Goal: Transaction & Acquisition: Purchase product/service

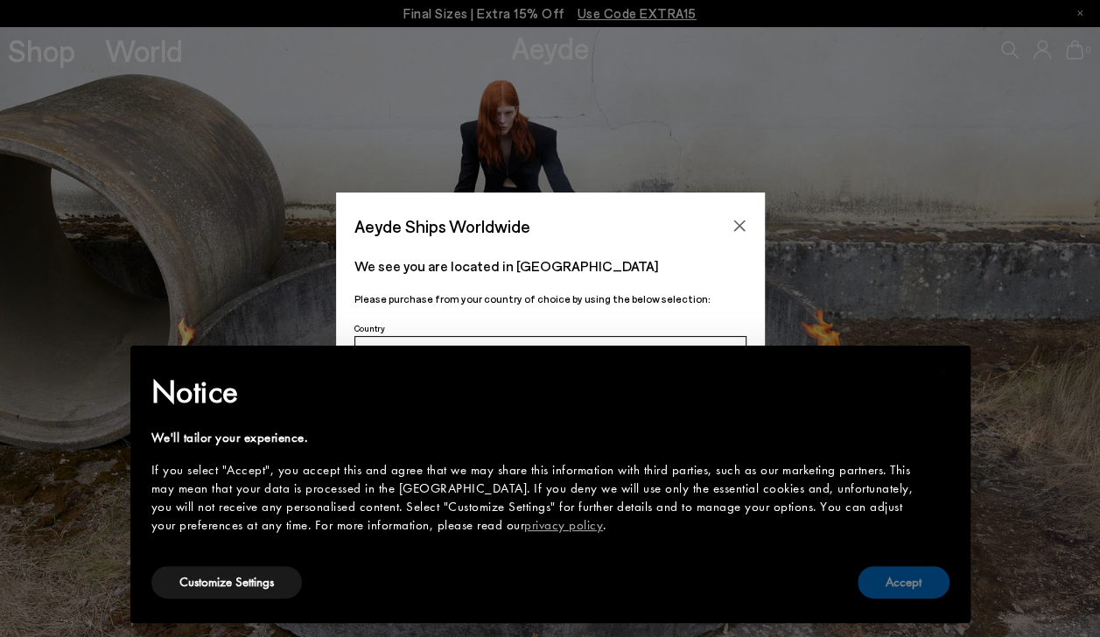
click at [889, 572] on button "Accept" at bounding box center [904, 582] width 92 height 32
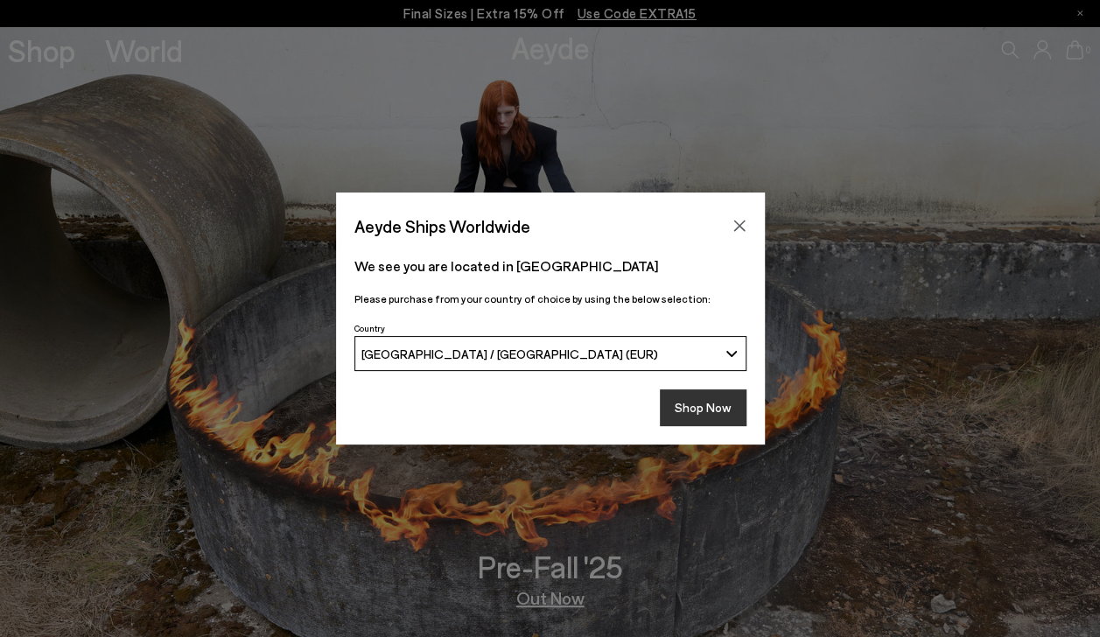
click at [739, 417] on button "Shop Now" at bounding box center [703, 407] width 87 height 37
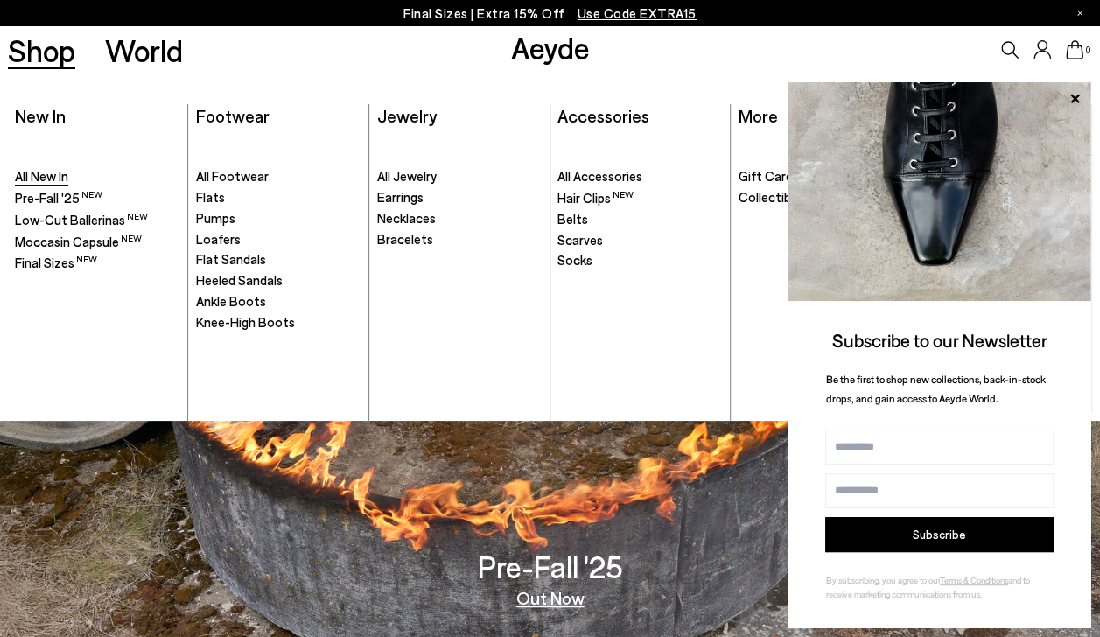
click at [63, 173] on span "All New In" at bounding box center [41, 176] width 53 height 16
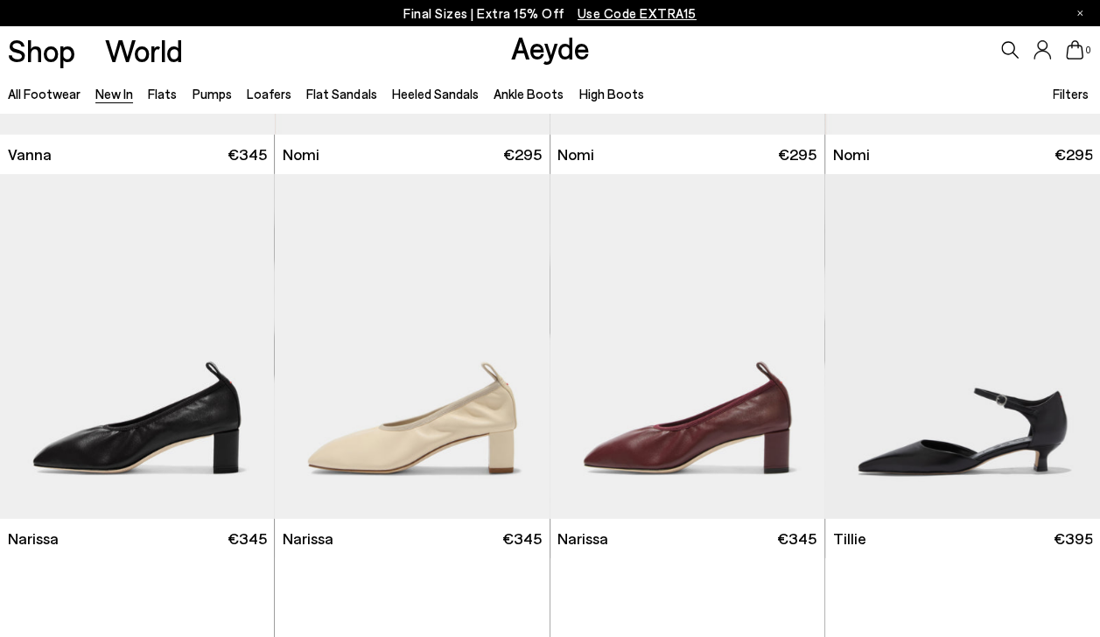
scroll to position [2633, 0]
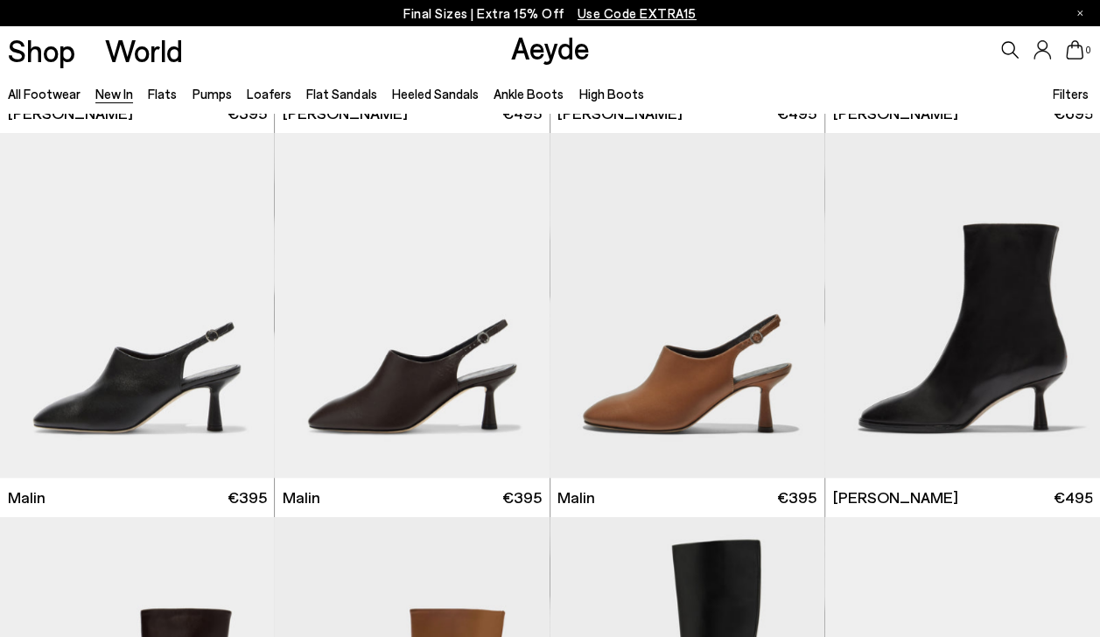
scroll to position [3836, 0]
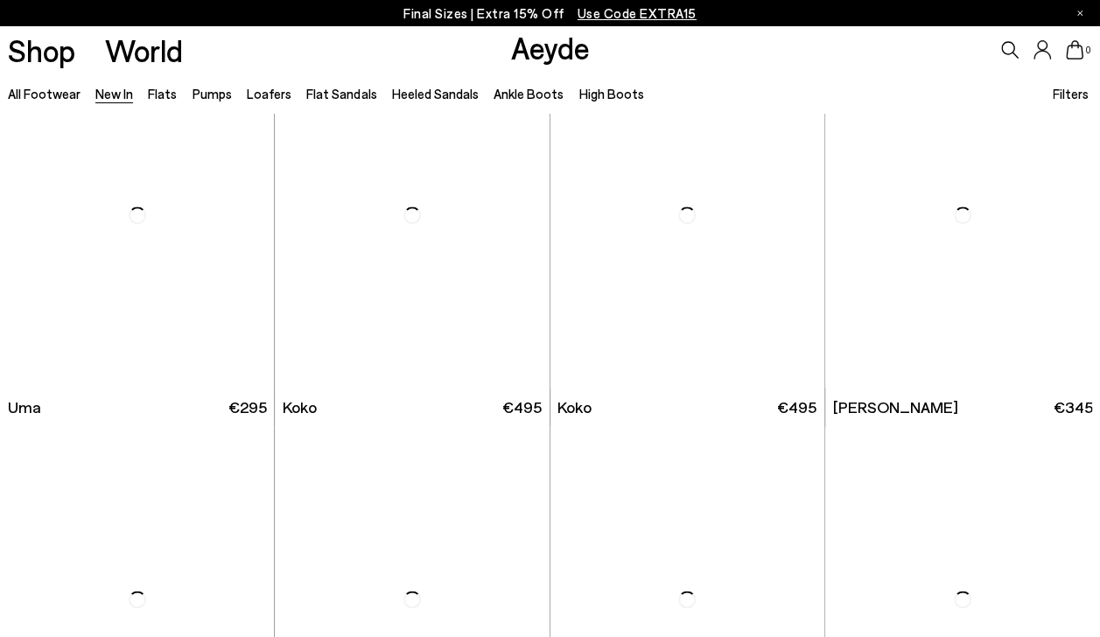
scroll to position [7418, 0]
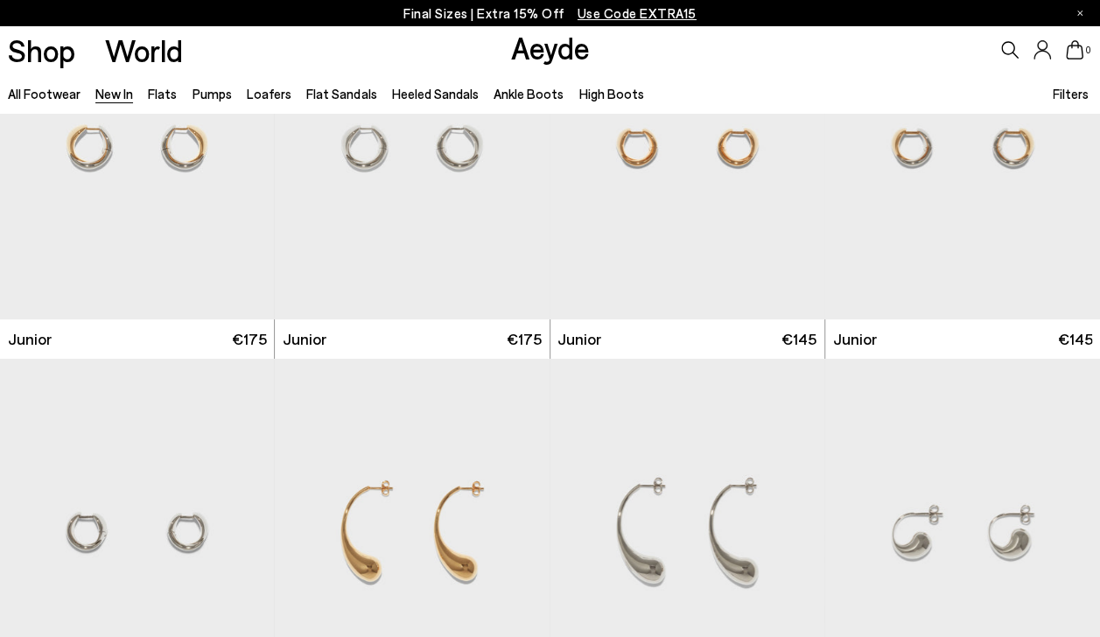
scroll to position [9791, 0]
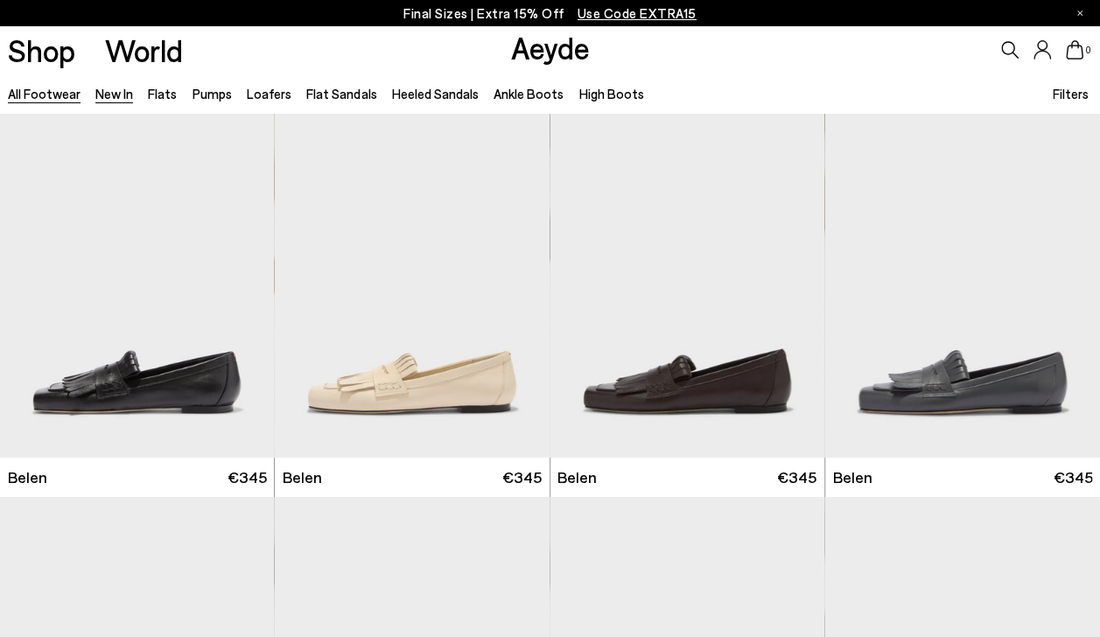
click at [63, 94] on link "All Footwear" at bounding box center [44, 94] width 73 height 16
click at [613, 89] on link "High Boots" at bounding box center [610, 94] width 65 height 16
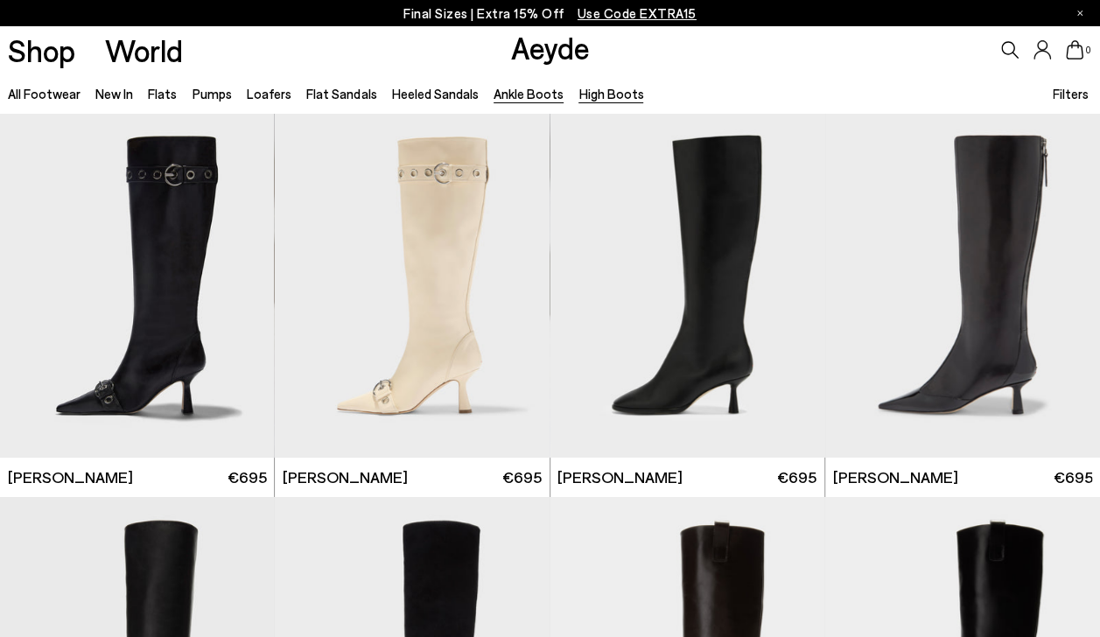
click at [504, 95] on link "Ankle Boots" at bounding box center [529, 94] width 70 height 16
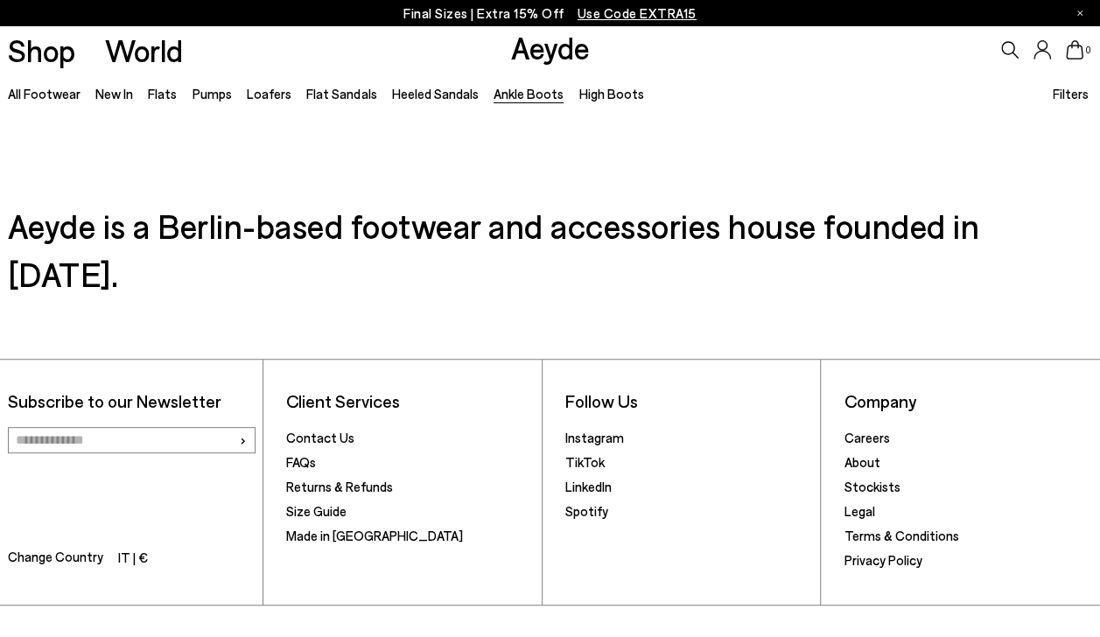
scroll to position [3425, 0]
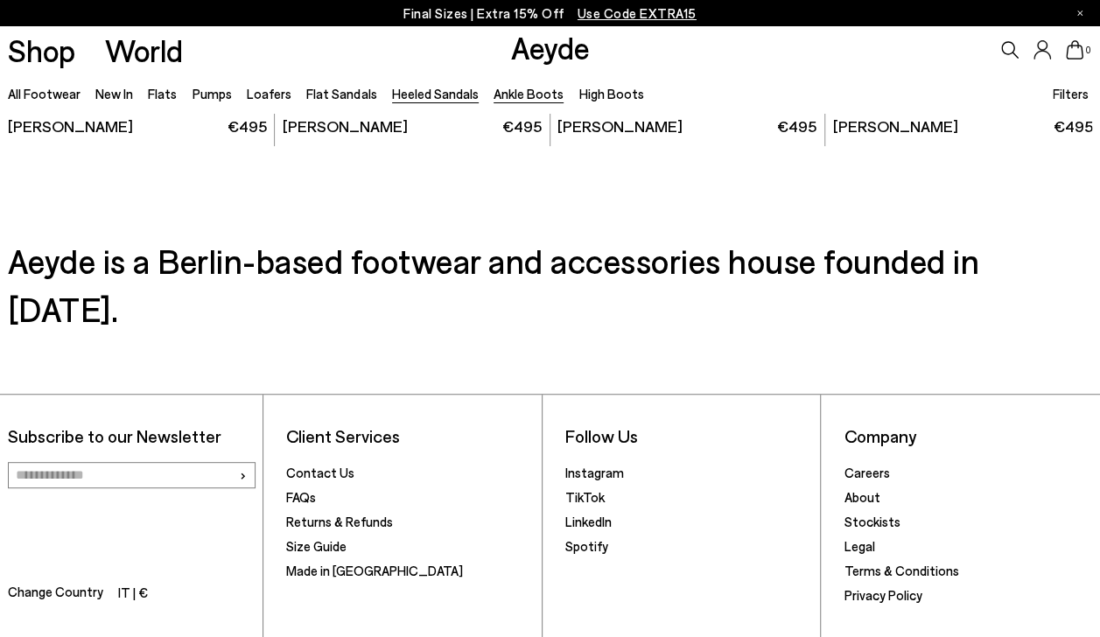
click at [442, 88] on link "Heeled Sandals" at bounding box center [435, 94] width 87 height 16
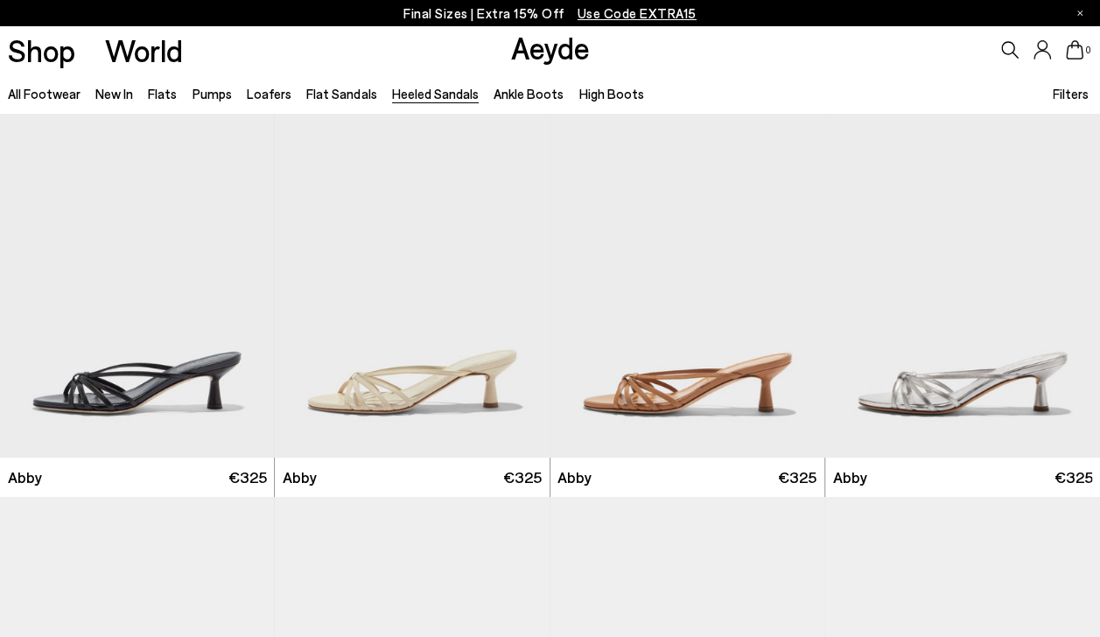
click at [312, 83] on li "Flat Sandals" at bounding box center [341, 93] width 70 height 23
click at [320, 90] on link "Flat Sandals" at bounding box center [341, 94] width 70 height 16
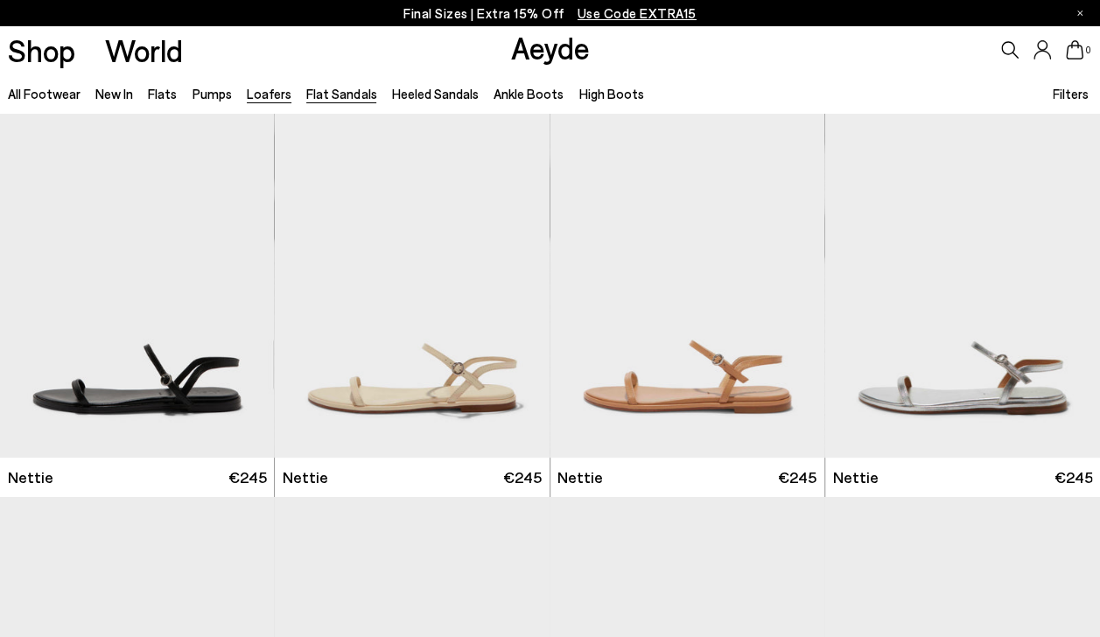
click at [277, 96] on link "Loafers" at bounding box center [269, 94] width 45 height 16
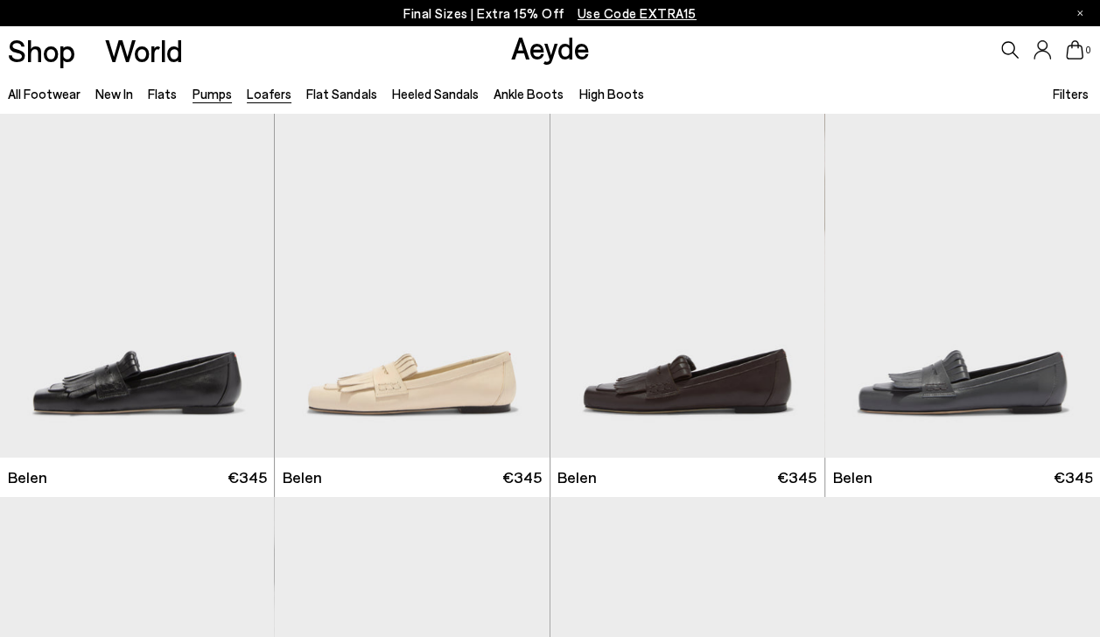
click at [208, 98] on link "Pumps" at bounding box center [212, 94] width 39 height 16
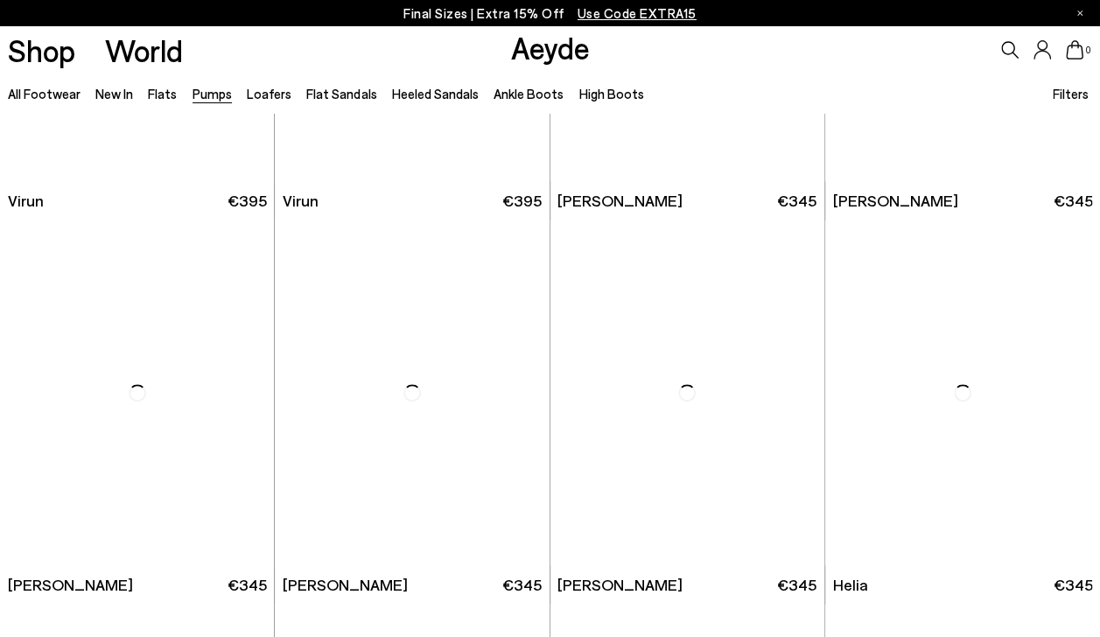
scroll to position [280, 0]
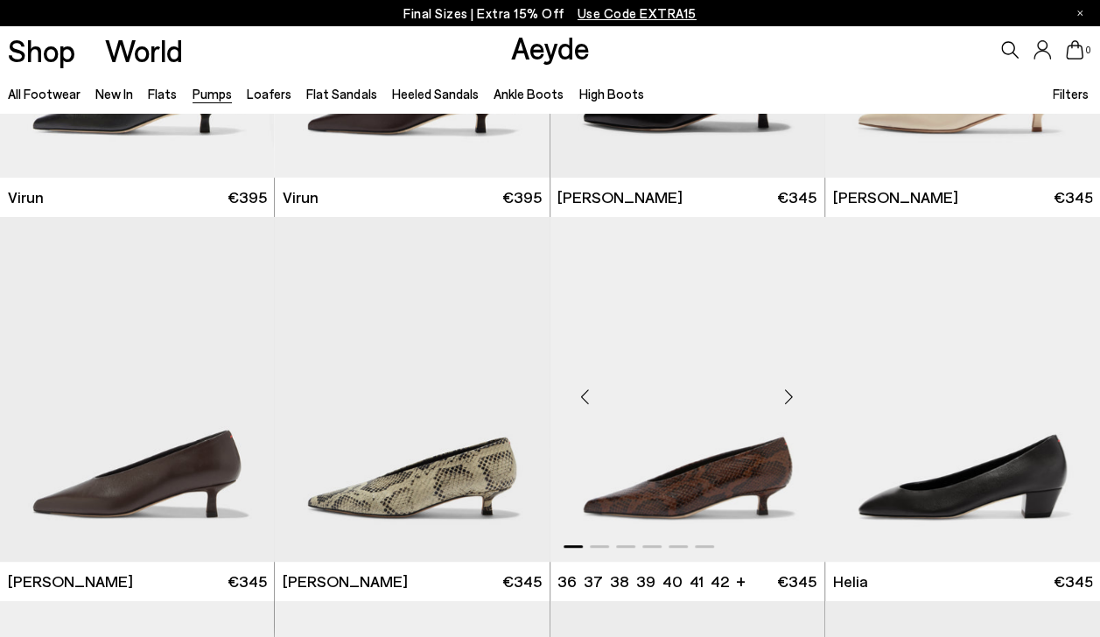
click at [698, 497] on img "1 / 6" at bounding box center [687, 389] width 275 height 345
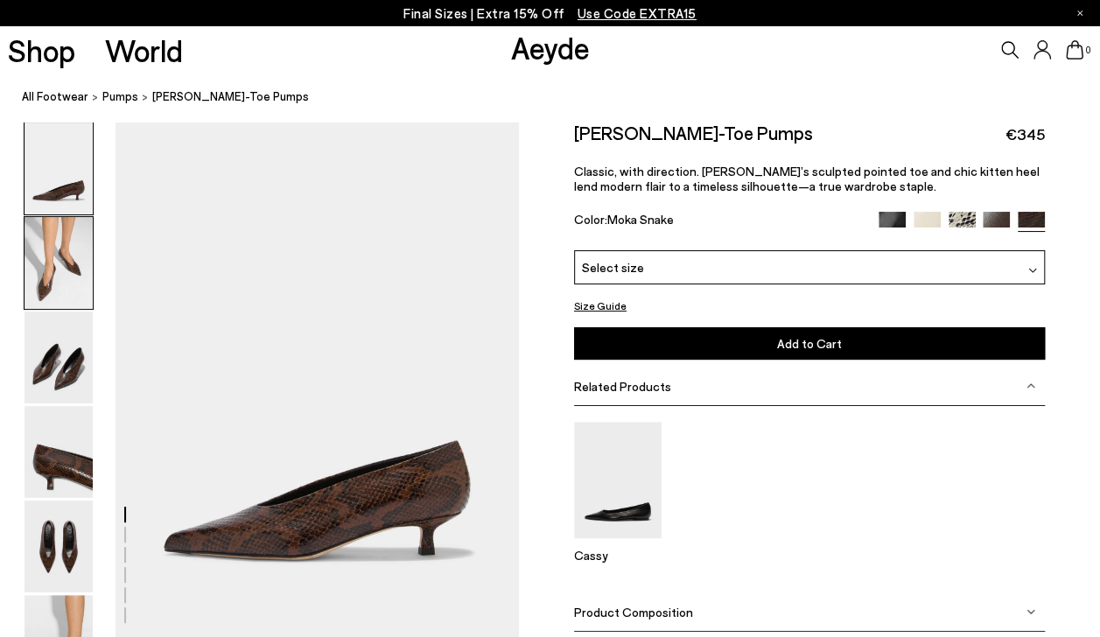
click at [74, 261] on img at bounding box center [59, 263] width 68 height 92
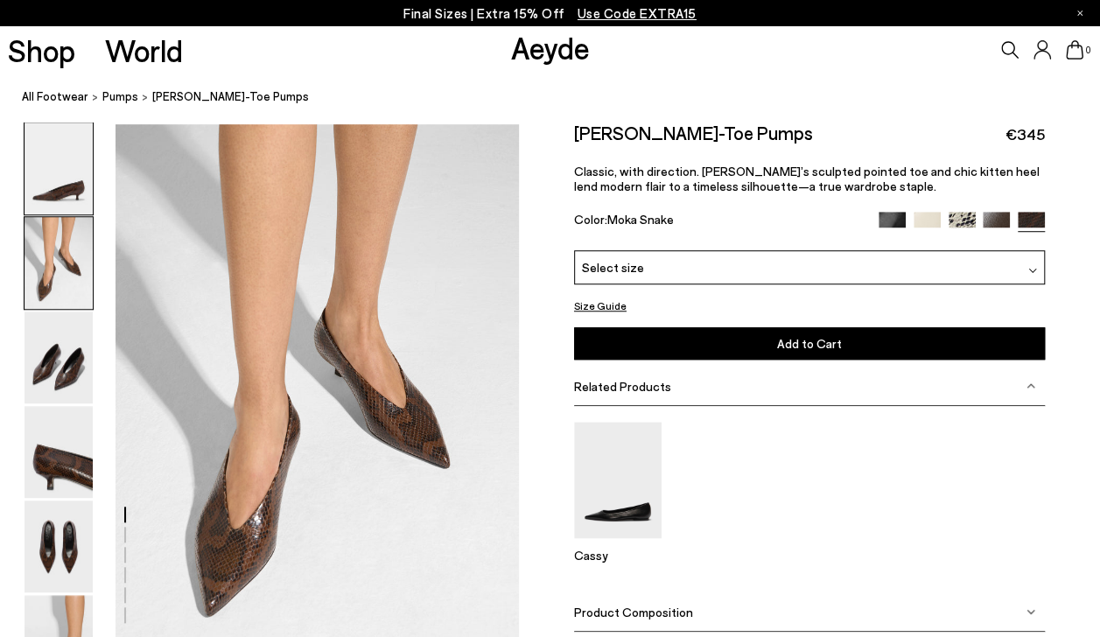
scroll to position [520, 0]
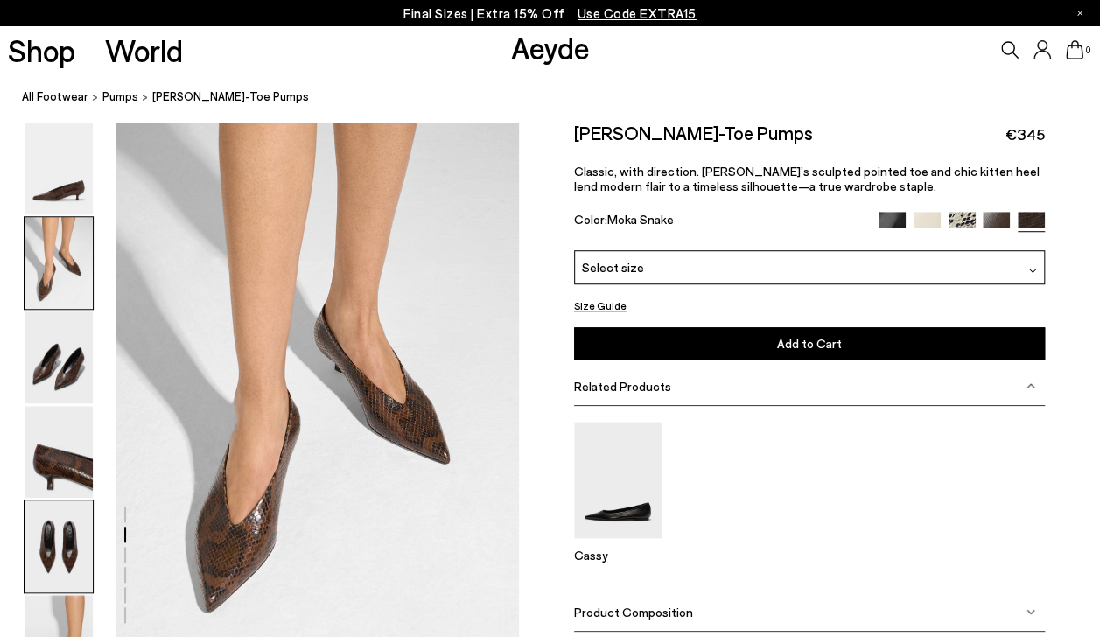
click at [75, 529] on img at bounding box center [59, 547] width 68 height 92
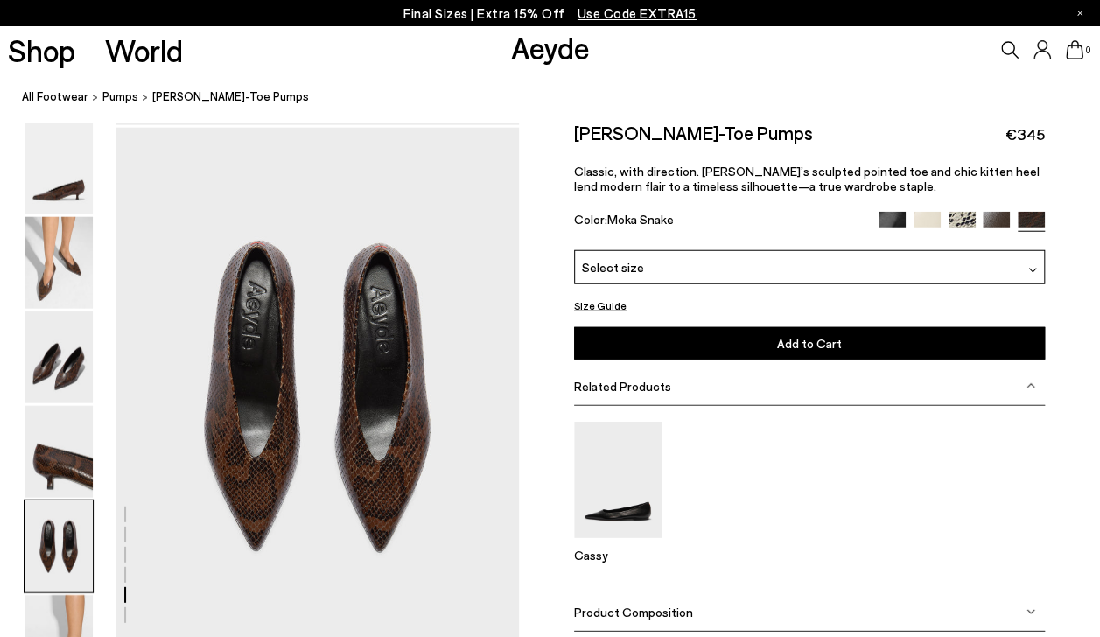
scroll to position [2140, 0]
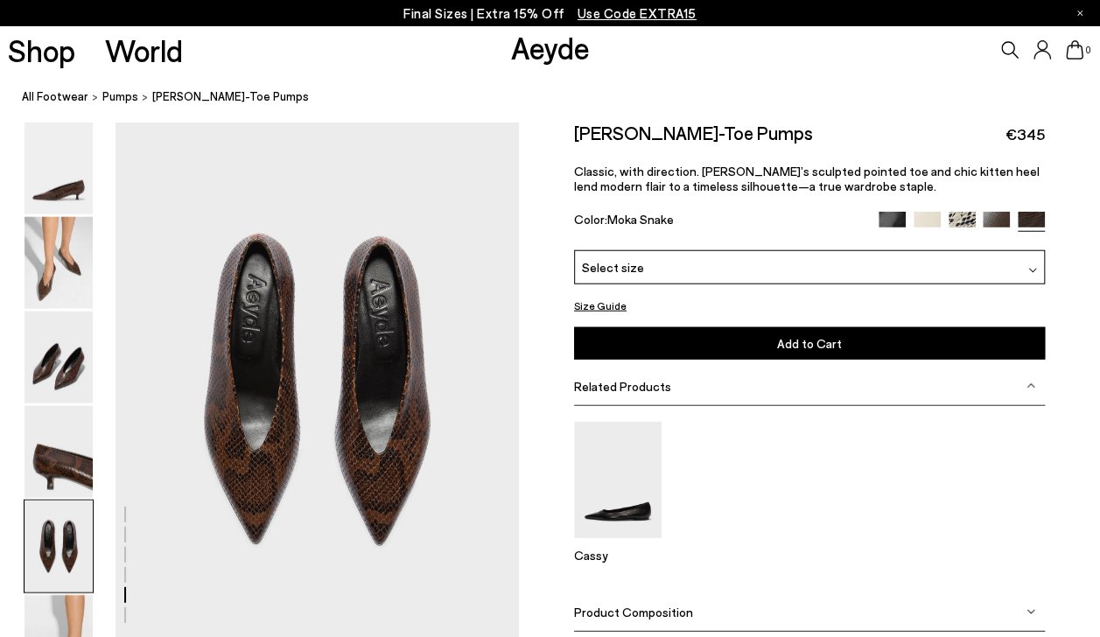
click at [891, 217] on img at bounding box center [892, 225] width 27 height 27
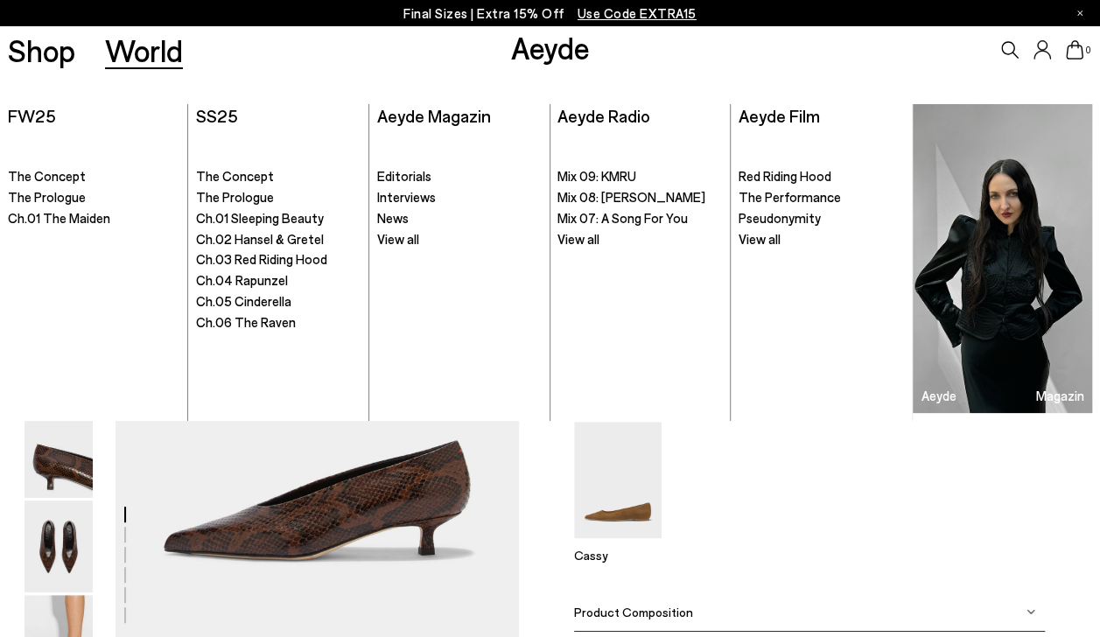
click at [801, 544] on div "Cassy" at bounding box center [809, 500] width 471 height 156
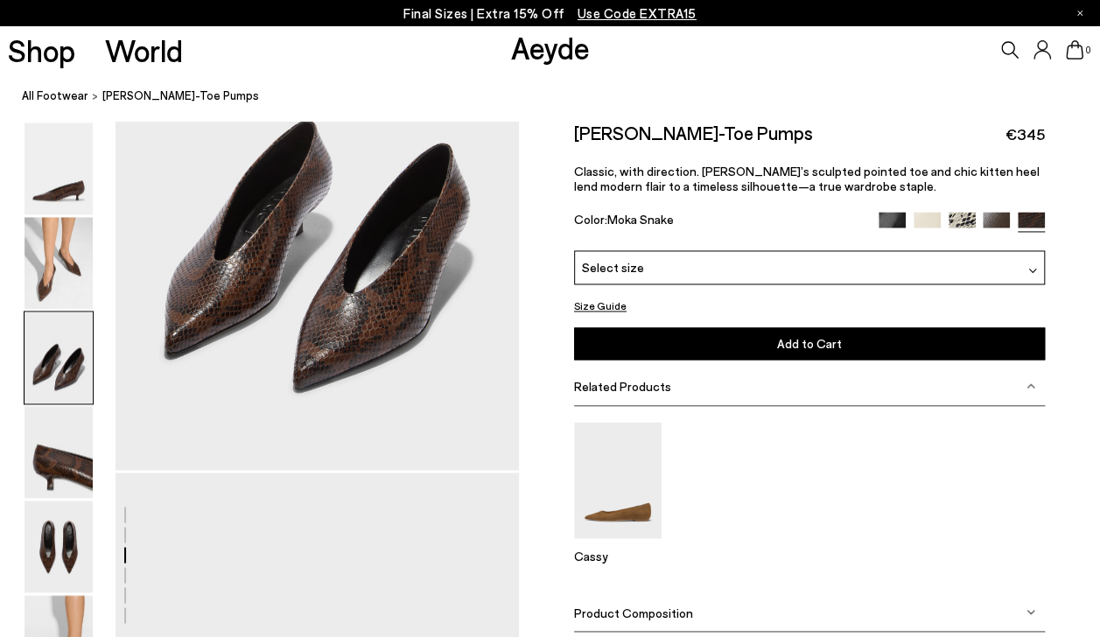
scroll to position [1260, 0]
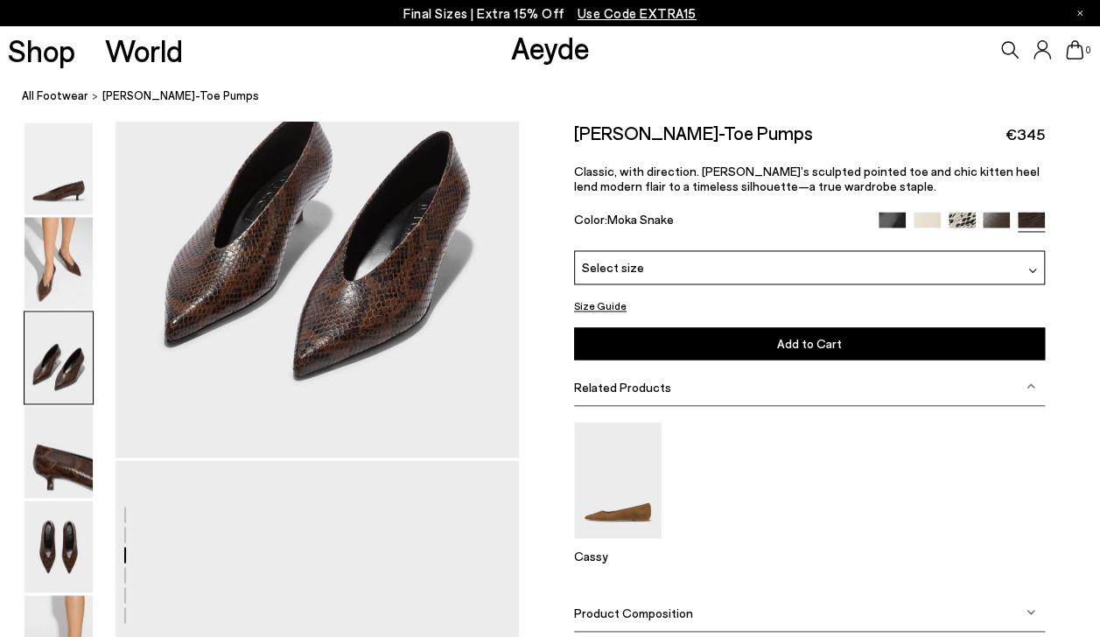
click at [438, 301] on div at bounding box center [259, 471] width 519 height 3218
click at [44, 217] on img at bounding box center [59, 263] width 68 height 92
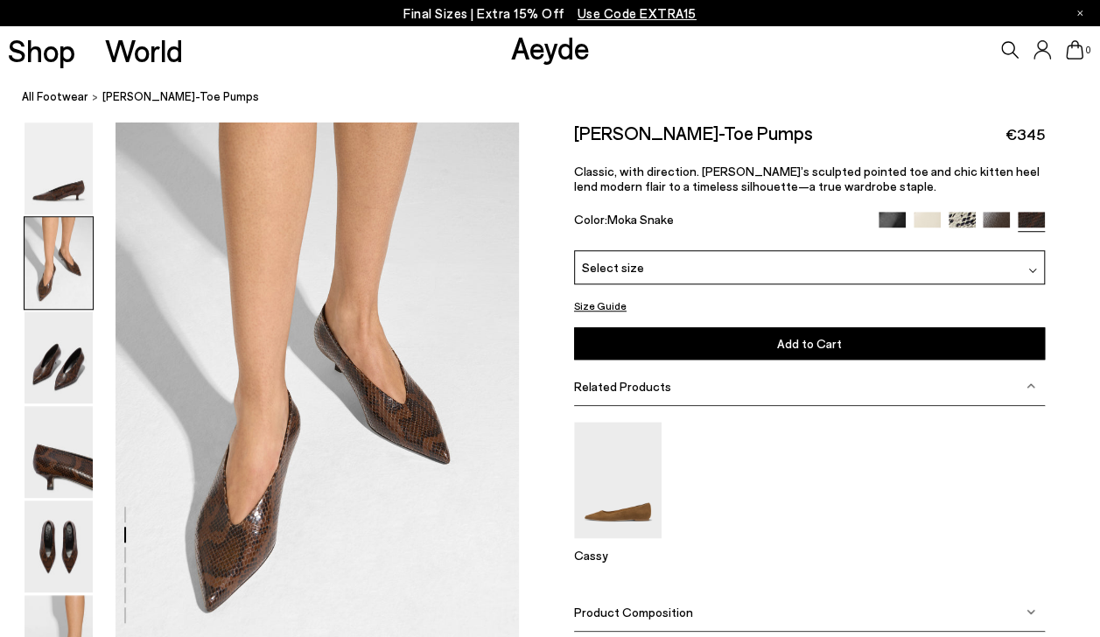
scroll to position [520, 0]
click at [63, 347] on img at bounding box center [59, 358] width 68 height 92
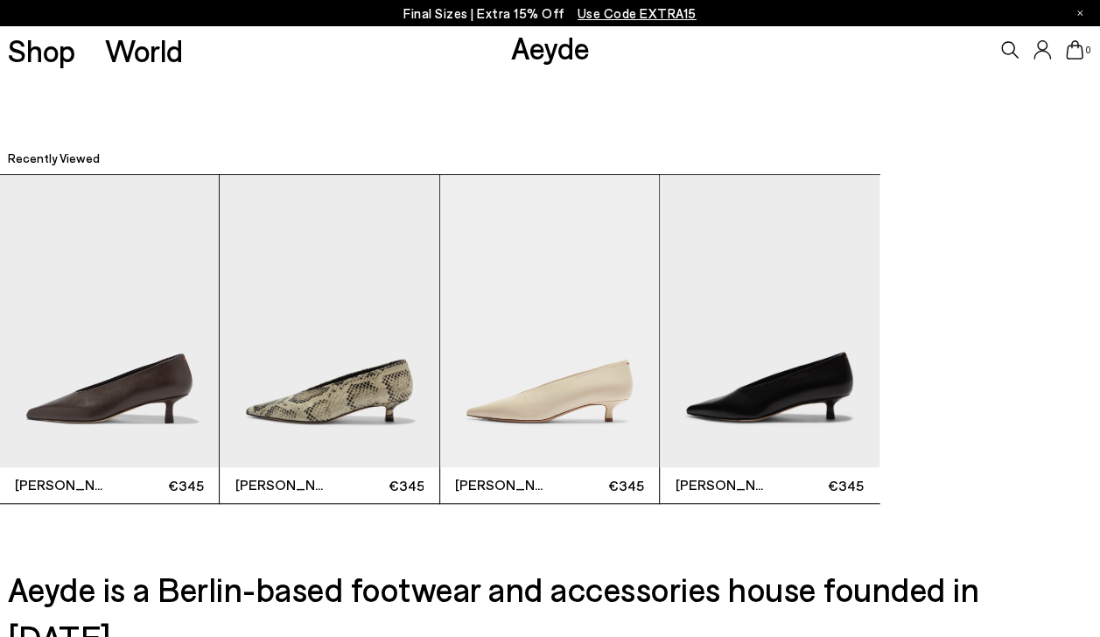
scroll to position [3755, 0]
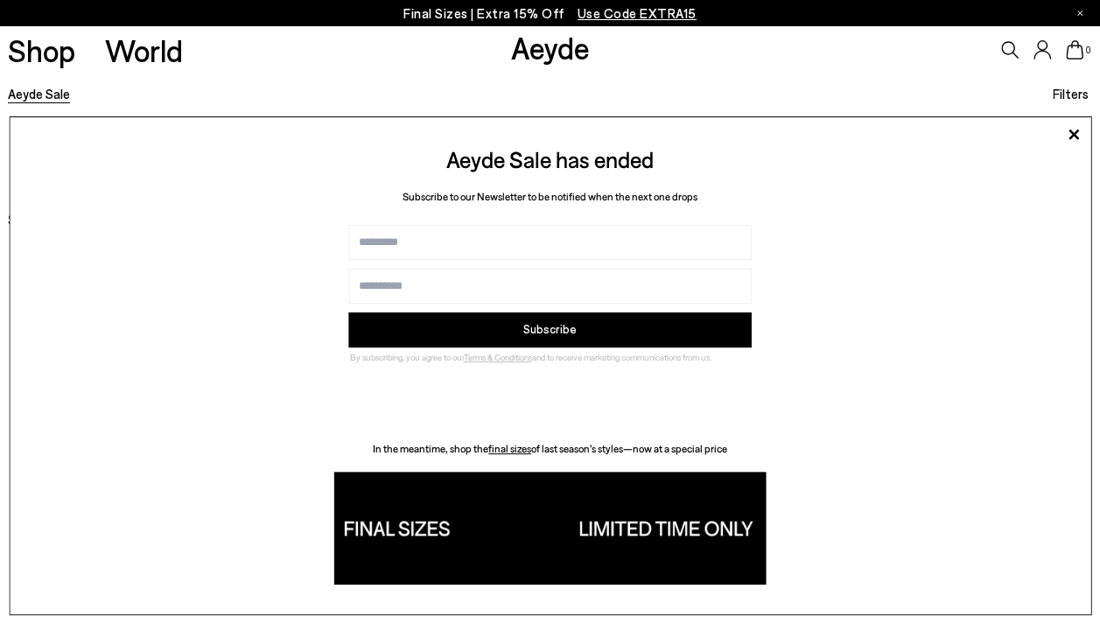
click at [607, 14] on span "Use Code EXTRA15" at bounding box center [637, 13] width 119 height 16
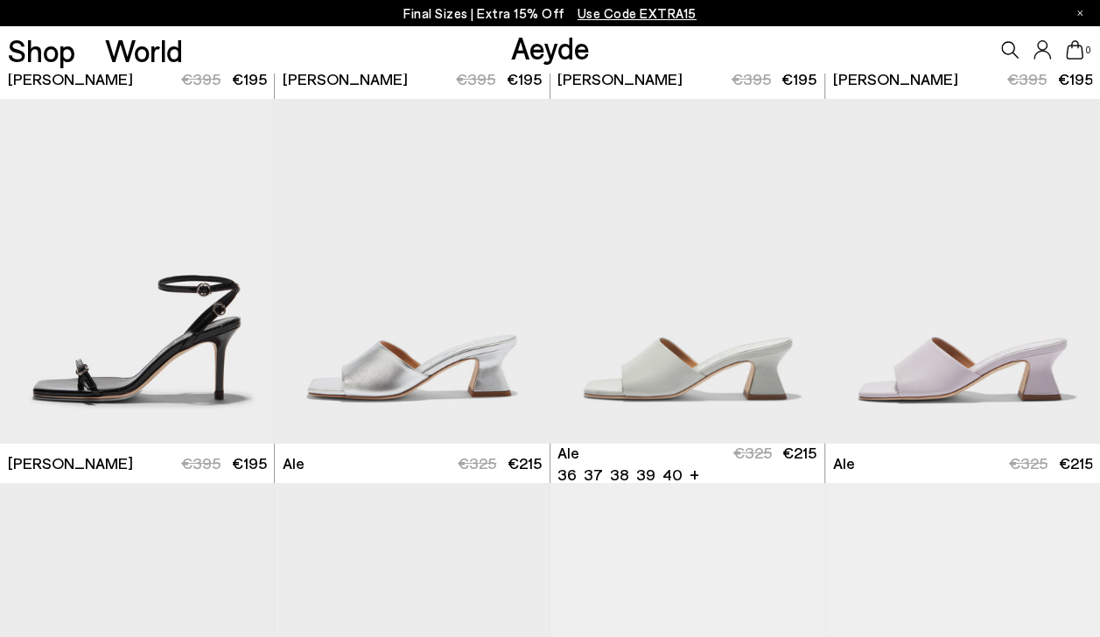
scroll to position [3115, 0]
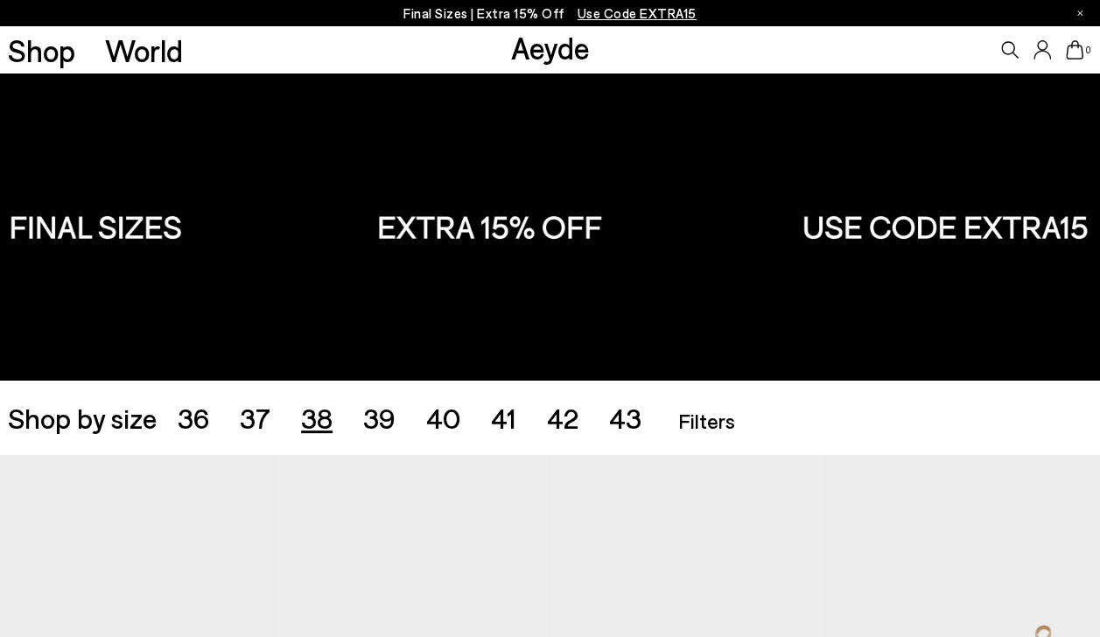
click at [313, 424] on span "38" at bounding box center [317, 417] width 32 height 33
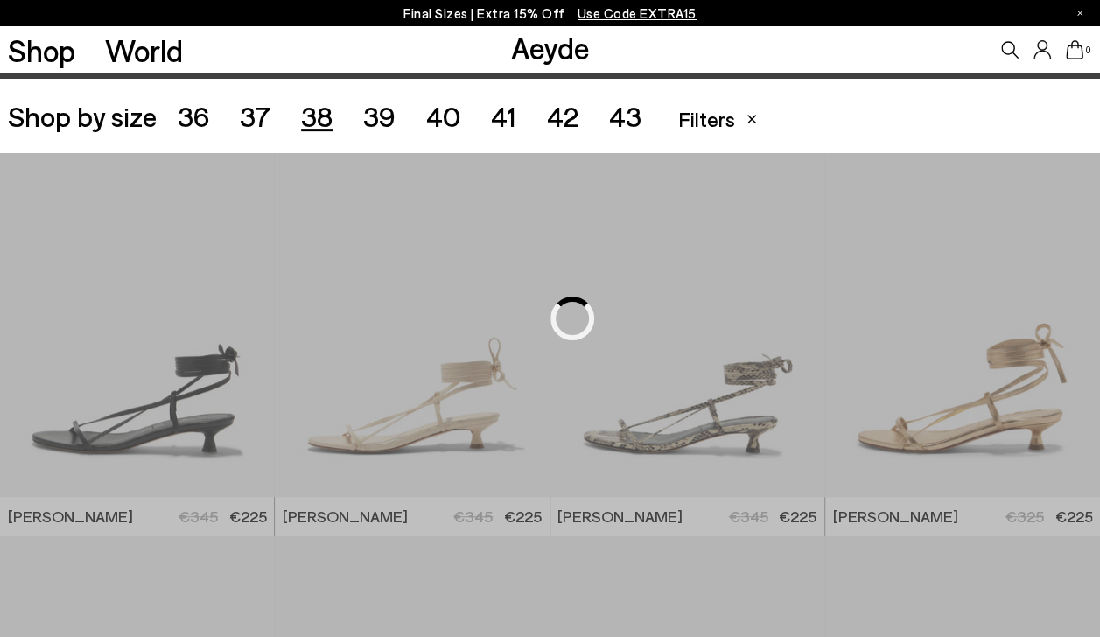
scroll to position [306, 0]
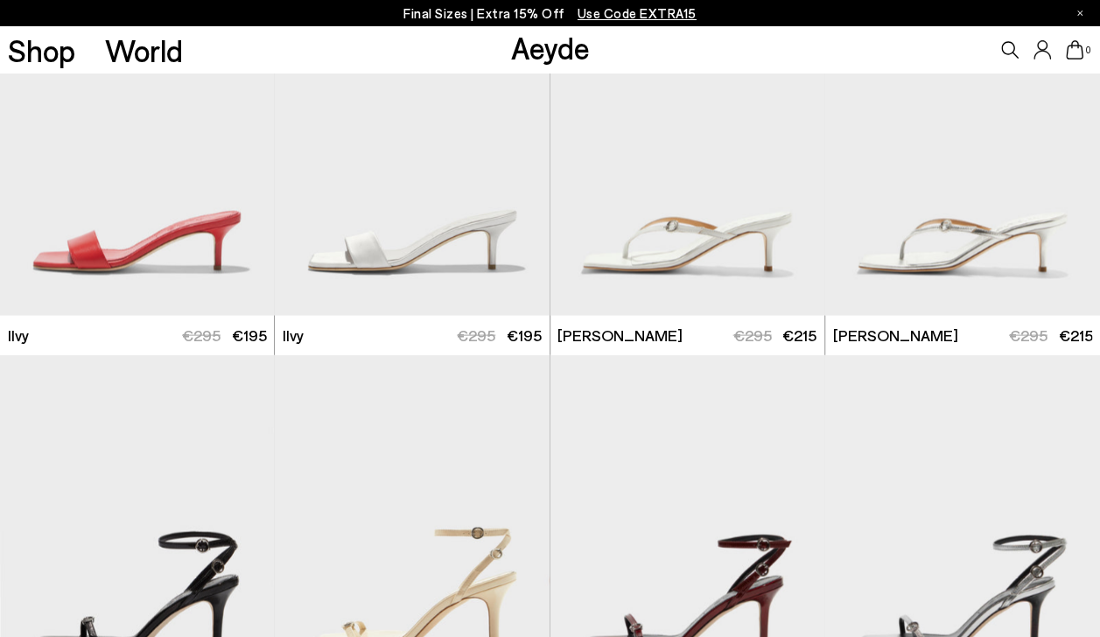
scroll to position [1706, 0]
